Goal: Task Accomplishment & Management: Manage account settings

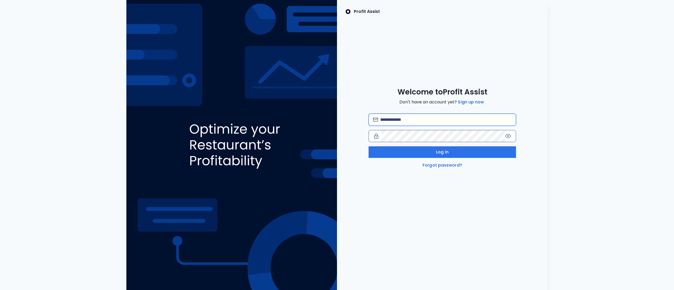
type input "**********"
click at [509, 135] on icon at bounding box center [508, 136] width 6 height 6
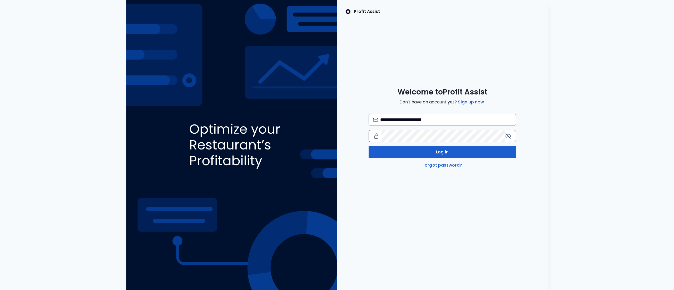
click at [436, 154] on span "Log in" at bounding box center [442, 152] width 13 height 6
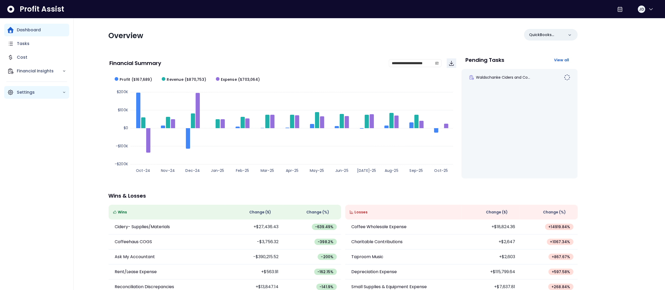
click at [41, 92] on p "Settings" at bounding box center [40, 92] width 46 height 6
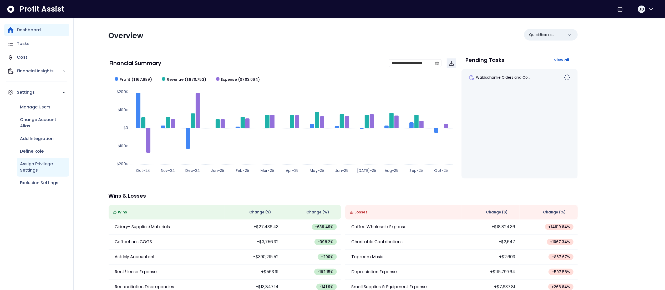
click at [45, 164] on p "Assign Privilege Settings" at bounding box center [43, 167] width 46 height 13
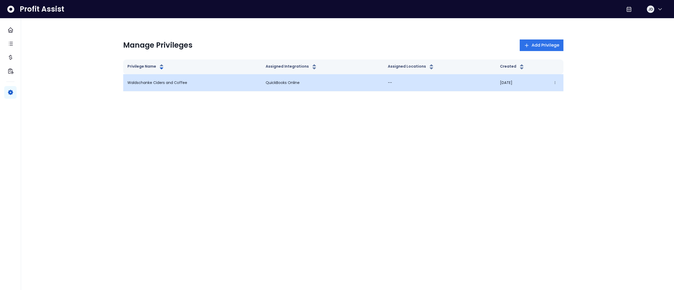
click at [433, 83] on p "--" at bounding box center [440, 83] width 104 height 6
click at [553, 84] on icon "button" at bounding box center [555, 83] width 4 height 4
click at [568, 99] on button "Edit" at bounding box center [580, 97] width 58 height 13
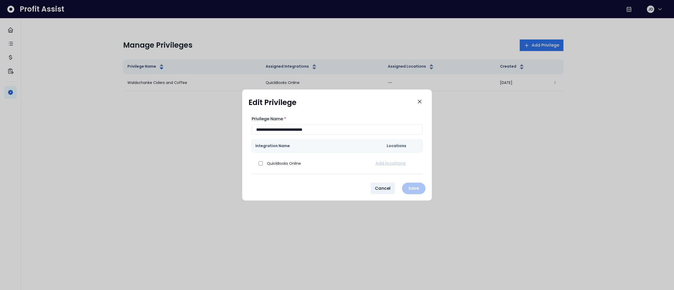
click at [544, 43] on div at bounding box center [337, 145] width 674 height 290
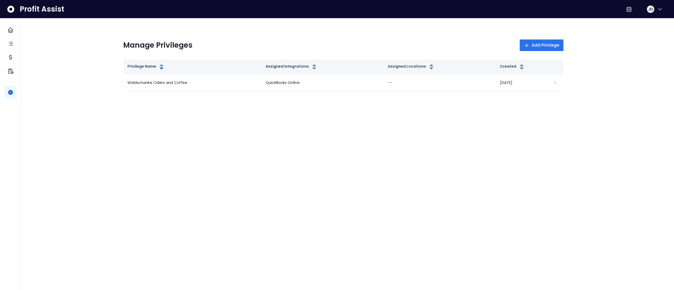
click at [544, 43] on span "Add Privilege" at bounding box center [545, 45] width 28 height 6
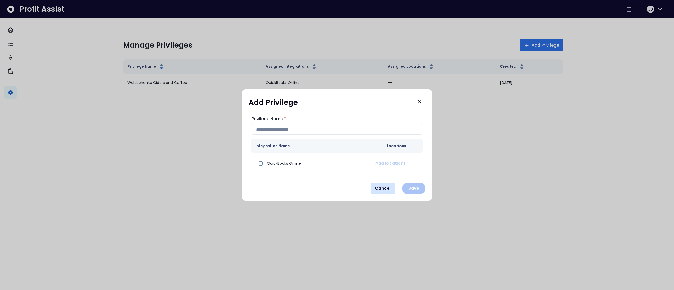
click at [378, 189] on span "Cancel" at bounding box center [383, 188] width 16 height 6
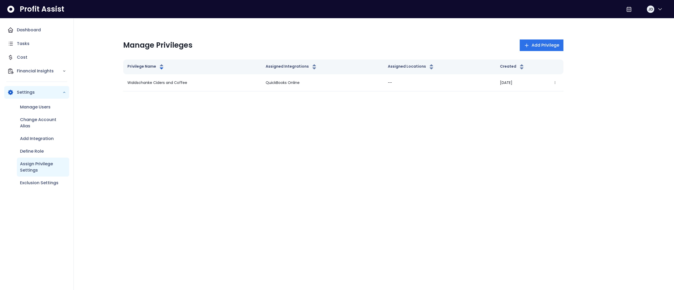
click at [50, 164] on p "Assign Privilege Settings" at bounding box center [43, 167] width 46 height 13
click at [36, 164] on p "Assign Privilege Settings" at bounding box center [43, 167] width 46 height 13
click at [43, 182] on p "Exclusion Settings" at bounding box center [39, 183] width 38 height 6
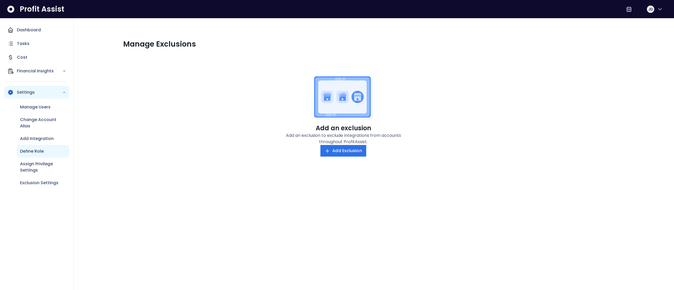
click at [37, 152] on p "Define Role" at bounding box center [32, 151] width 24 height 6
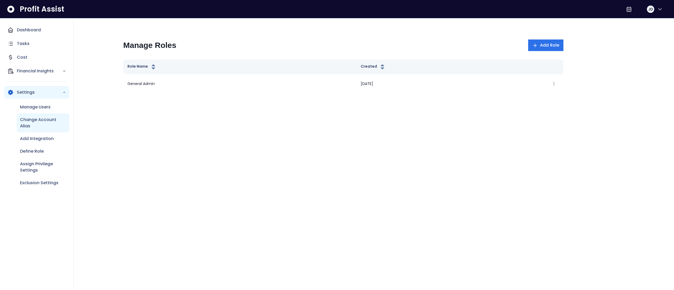
click at [37, 117] on p "Change Account Alias" at bounding box center [43, 123] width 46 height 13
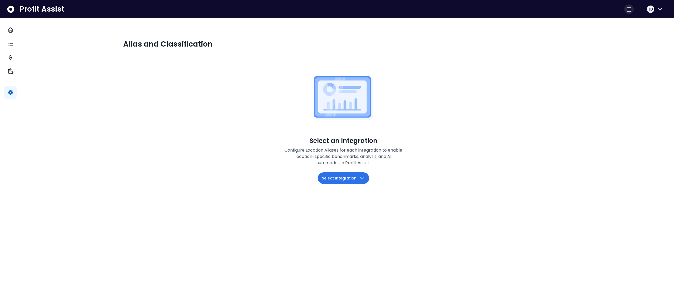
click at [625, 11] on icon at bounding box center [628, 9] width 6 height 6
click at [596, 17] on span "MM-dd-yyyy" at bounding box center [600, 20] width 51 height 6
click at [657, 9] on icon "button" at bounding box center [659, 9] width 6 height 6
click at [633, 21] on span "Help & Support" at bounding box center [634, 22] width 51 height 6
click at [625, 6] on icon at bounding box center [628, 9] width 6 height 6
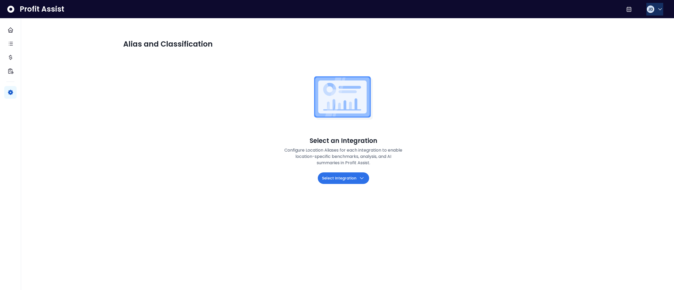
drag, startPoint x: 625, startPoint y: 6, endPoint x: 660, endPoint y: 10, distance: 34.7
click at [660, 10] on div "JD" at bounding box center [645, 9] width 43 height 13
click at [659, 10] on icon "button" at bounding box center [659, 9] width 6 height 6
click at [638, 19] on span "Help & Support" at bounding box center [634, 22] width 51 height 6
click at [658, 9] on icon "button" at bounding box center [659, 9] width 3 height 2
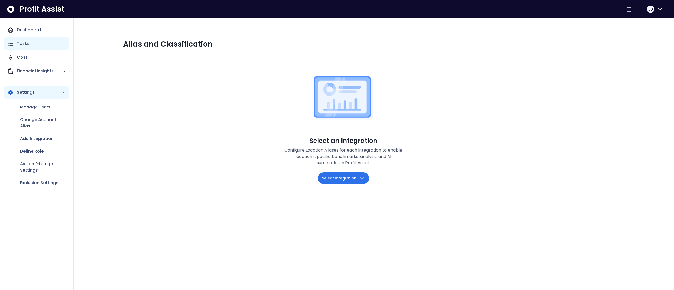
click at [24, 41] on p "Tasks" at bounding box center [23, 44] width 13 height 6
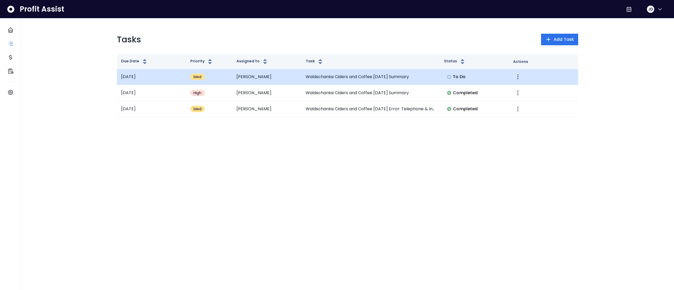
click at [408, 78] on td "Waldschanke Ciders and Coffee August 2025 Summary" at bounding box center [370, 77] width 138 height 16
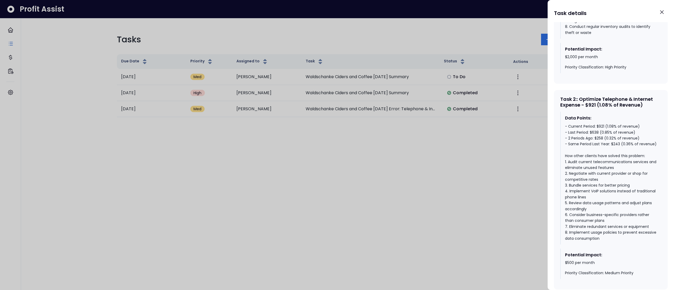
scroll to position [395, 0]
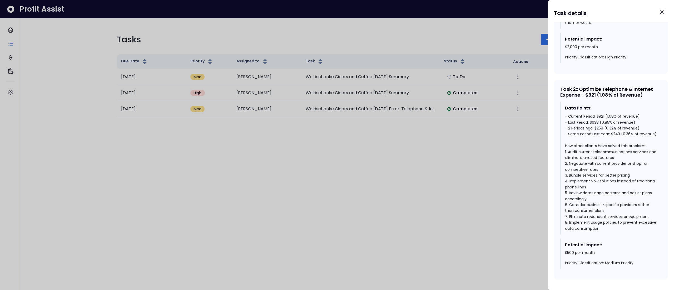
click at [443, 210] on div at bounding box center [337, 145] width 674 height 290
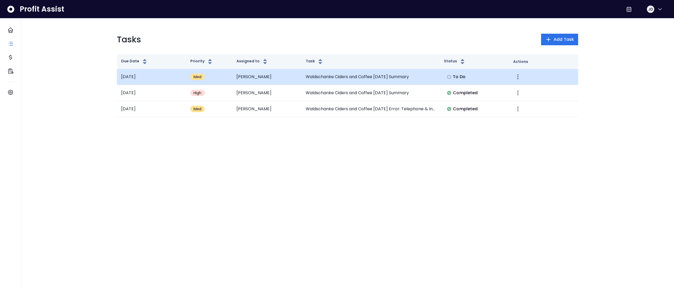
click at [456, 78] on span "To Do" at bounding box center [459, 77] width 13 height 6
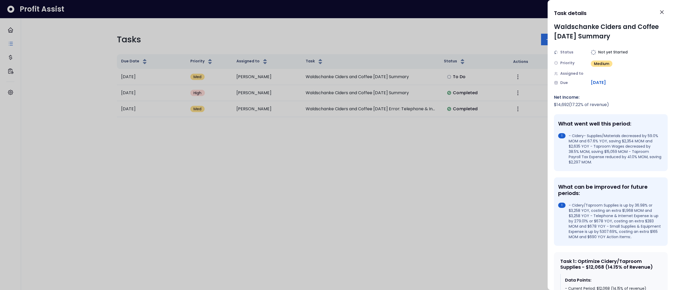
click at [610, 52] on span "Not yet Started" at bounding box center [612, 52] width 29 height 6
click at [456, 164] on div at bounding box center [337, 145] width 674 height 290
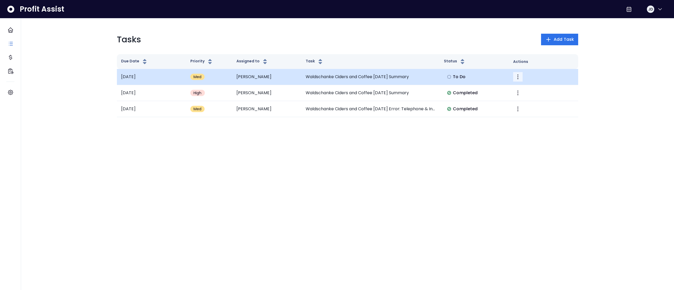
click at [517, 74] on icon "More" at bounding box center [517, 77] width 6 height 6
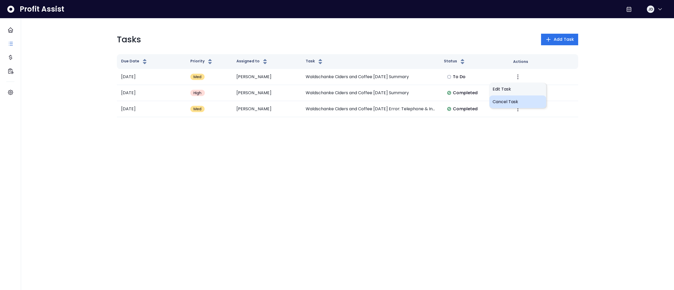
click at [501, 102] on span "Cancel Task" at bounding box center [517, 102] width 51 height 6
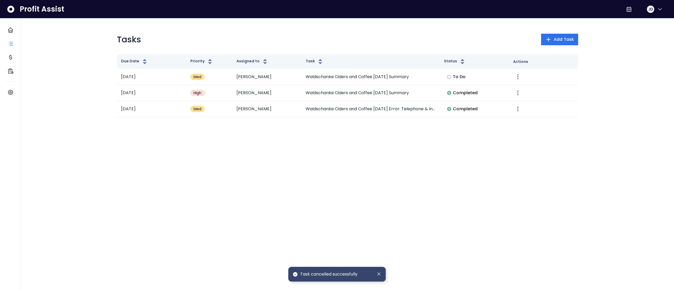
click at [501, 102] on td "Completed" at bounding box center [473, 109] width 69 height 16
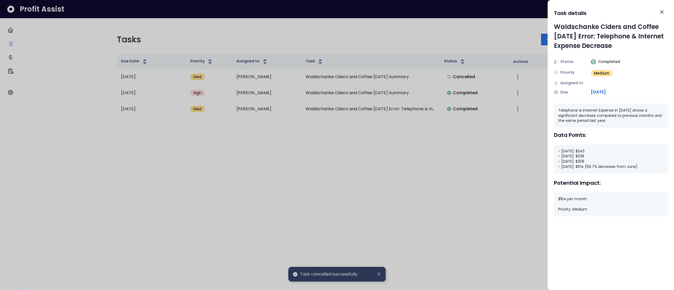
click at [501, 102] on div at bounding box center [337, 145] width 674 height 290
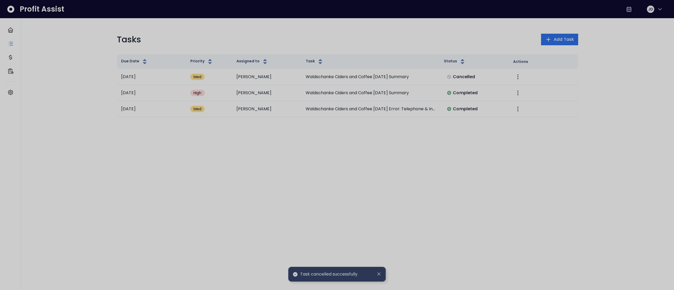
click at [501, 102] on div at bounding box center [337, 145] width 674 height 290
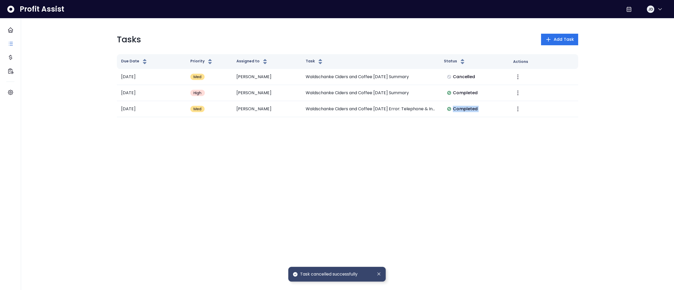
click at [501, 102] on td "Completed" at bounding box center [473, 109] width 69 height 16
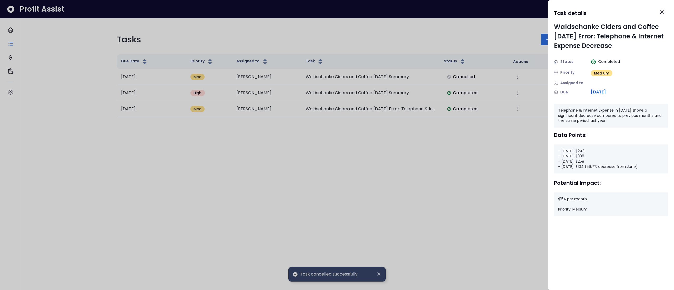
click at [501, 102] on div at bounding box center [337, 145] width 674 height 290
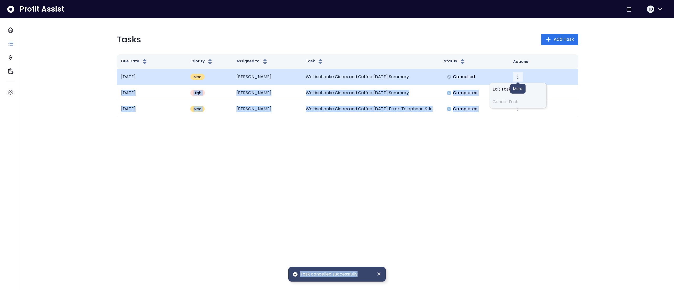
click at [517, 79] on icon "More" at bounding box center [517, 77] width 6 height 6
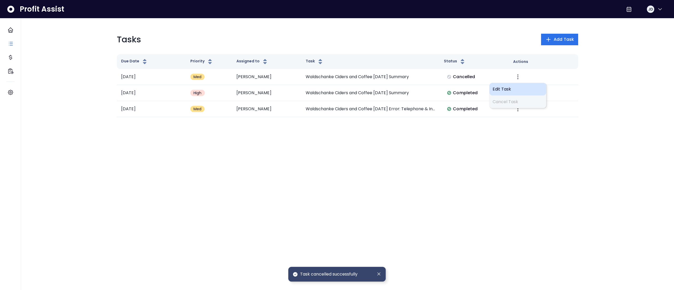
click at [502, 88] on span "Edit Task" at bounding box center [517, 89] width 51 height 6
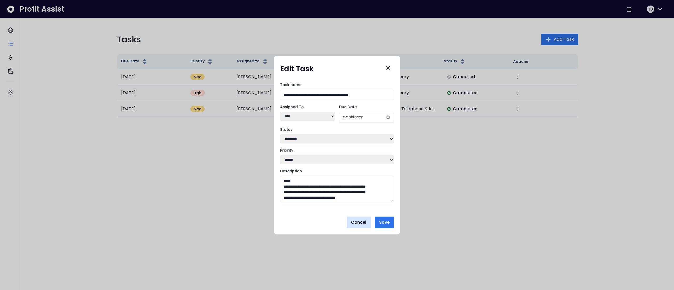
click at [364, 223] on span "Cancel" at bounding box center [359, 222] width 16 height 6
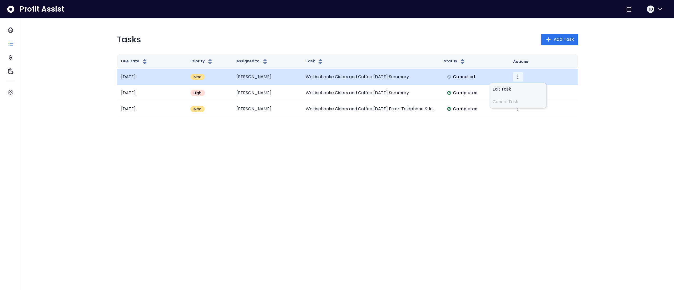
click at [520, 78] on icon "More" at bounding box center [517, 77] width 6 height 6
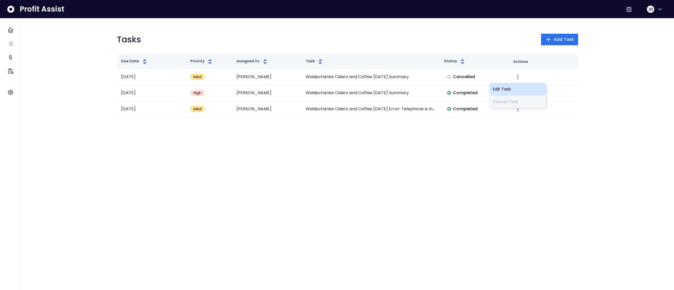
click at [498, 87] on span "Edit Task" at bounding box center [517, 89] width 51 height 6
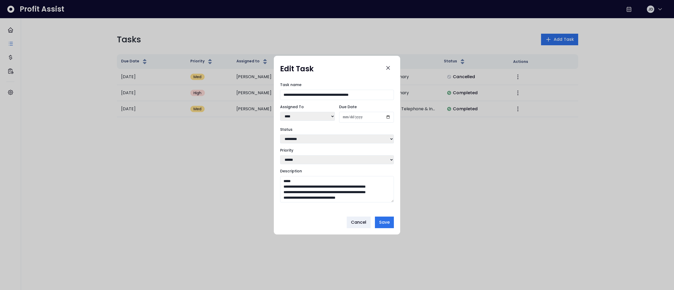
click at [390, 138] on select "**********" at bounding box center [337, 138] width 114 height 9
select select "*********"
click at [280, 134] on select "**********" at bounding box center [337, 138] width 114 height 9
click at [381, 221] on span "Save" at bounding box center [384, 222] width 11 height 6
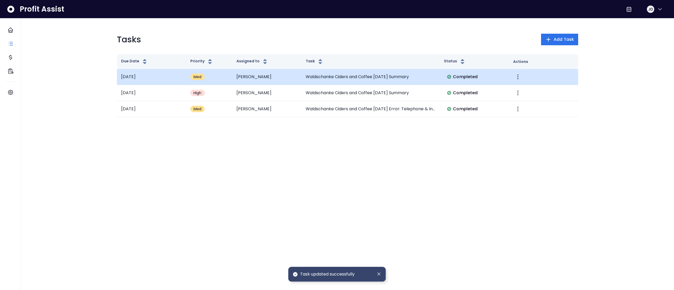
click at [384, 76] on td "Waldschanke Ciders and Coffee August 2025 Summary" at bounding box center [370, 77] width 138 height 16
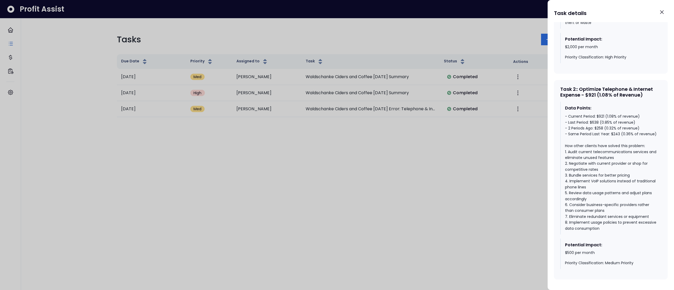
scroll to position [0, 0]
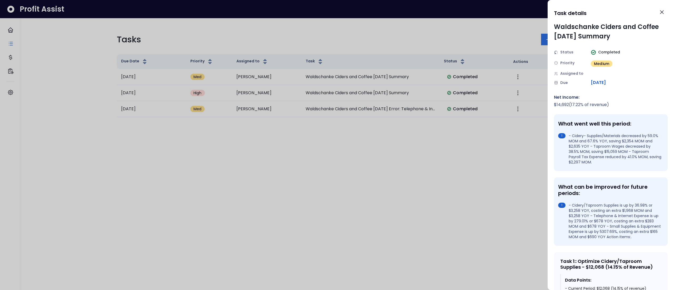
click at [421, 187] on div at bounding box center [337, 145] width 674 height 290
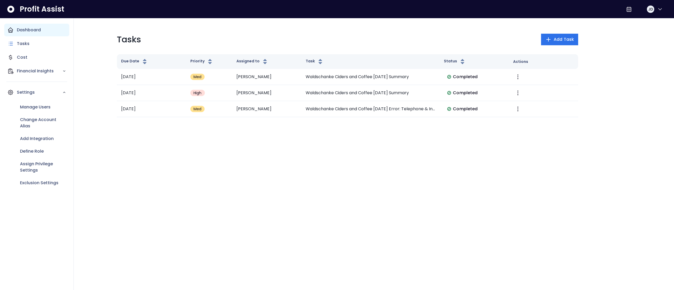
click at [12, 28] on icon "Main navigation" at bounding box center [10, 30] width 5 height 5
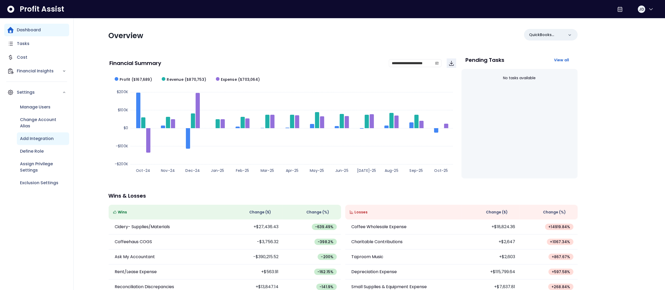
click at [54, 138] on div "Add Integration" at bounding box center [43, 138] width 52 height 13
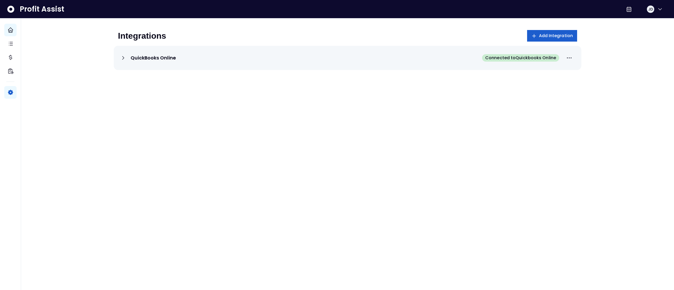
click at [557, 34] on span "Add Integration" at bounding box center [556, 36] width 34 height 6
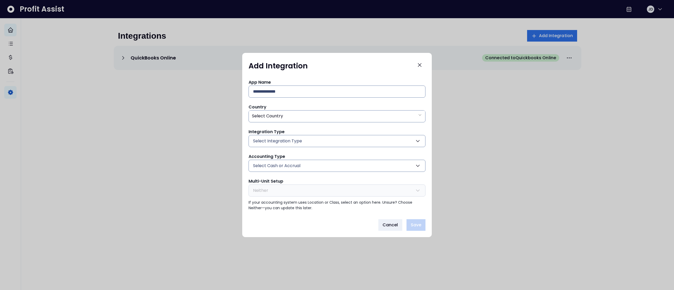
click at [419, 141] on icon "button" at bounding box center [417, 141] width 6 height 6
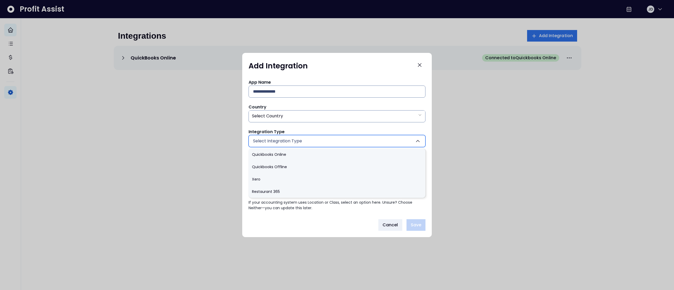
click at [419, 141] on icon "button" at bounding box center [417, 141] width 6 height 6
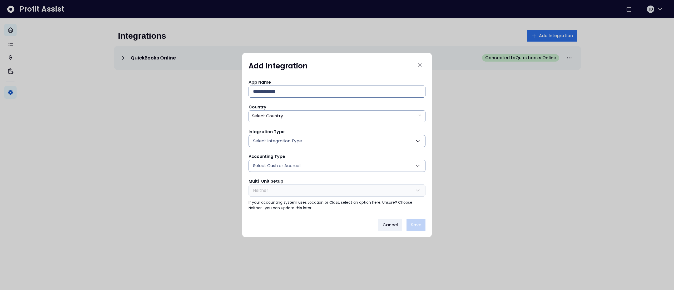
click at [419, 141] on icon "button" at bounding box center [417, 141] width 6 height 6
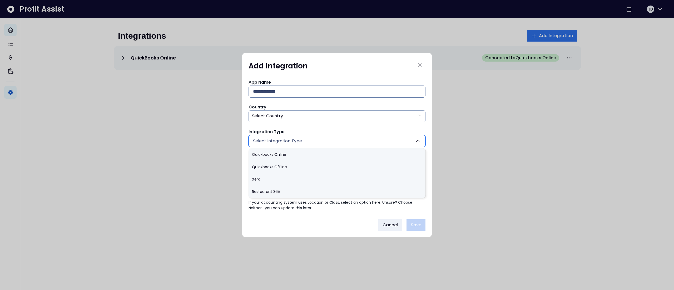
click at [419, 141] on icon "button" at bounding box center [417, 141] width 6 height 6
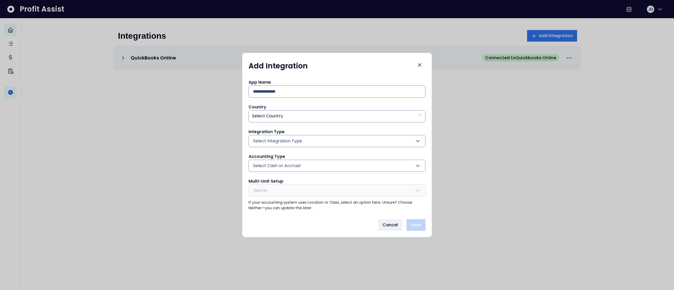
click at [419, 141] on icon "button" at bounding box center [417, 141] width 6 height 6
click at [473, 152] on div at bounding box center [337, 145] width 674 height 290
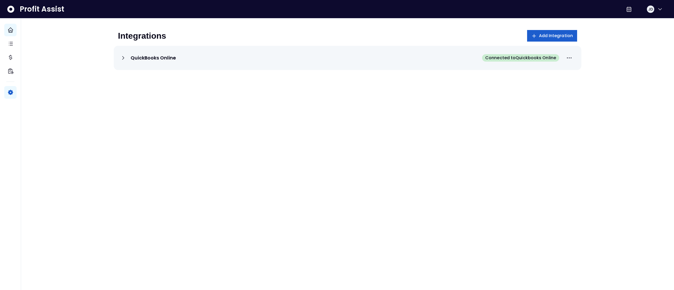
click at [557, 37] on span "Add Integration" at bounding box center [556, 36] width 34 height 6
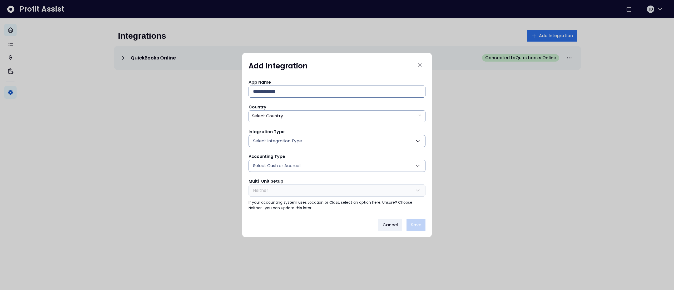
click at [419, 165] on icon "button" at bounding box center [417, 166] width 3 height 2
click at [418, 142] on icon "button" at bounding box center [417, 141] width 6 height 6
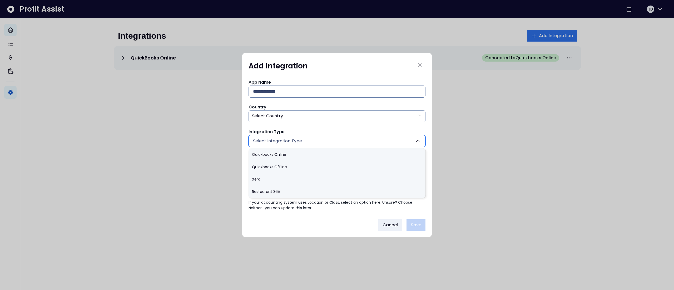
click at [480, 144] on div at bounding box center [337, 145] width 674 height 290
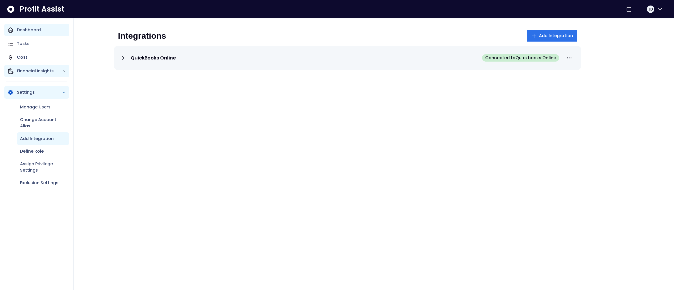
click at [41, 71] on p "Financial Insights" at bounding box center [40, 71] width 46 height 6
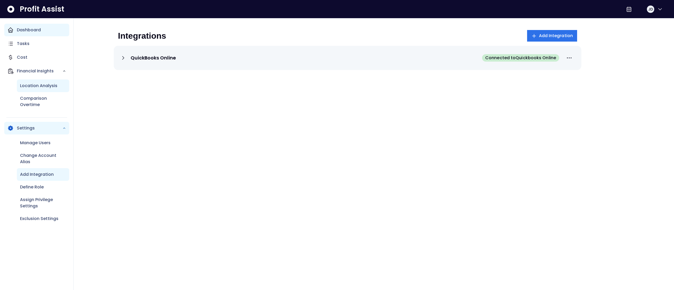
click at [53, 82] on div "Location Analysis" at bounding box center [43, 85] width 52 height 13
